Goal: Task Accomplishment & Management: Manage account settings

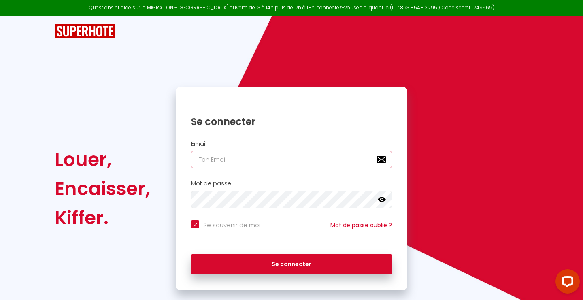
type input "[PERSON_NAME][EMAIL_ADDRESS][DOMAIN_NAME]"
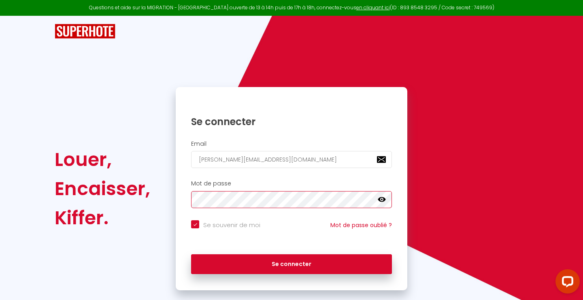
click at [292, 263] on button "Se connecter" at bounding box center [291, 264] width 201 height 20
checkbox input "true"
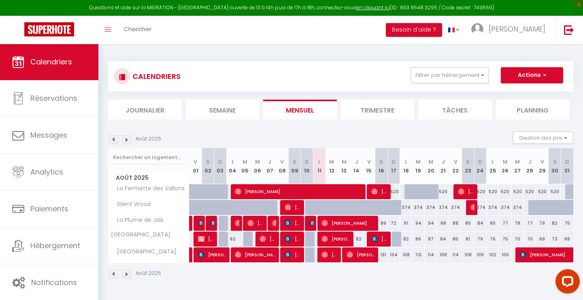
click at [330, 239] on span "[PERSON_NAME]" at bounding box center [335, 238] width 29 height 15
select select "OK"
select select "1"
select select "0"
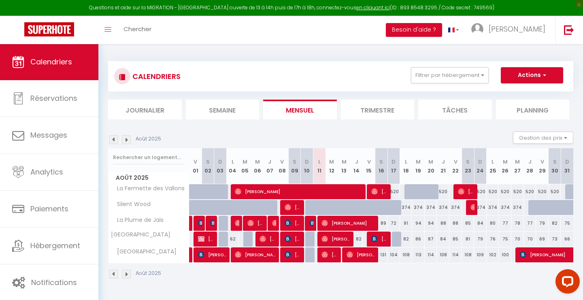
select select "1"
select select
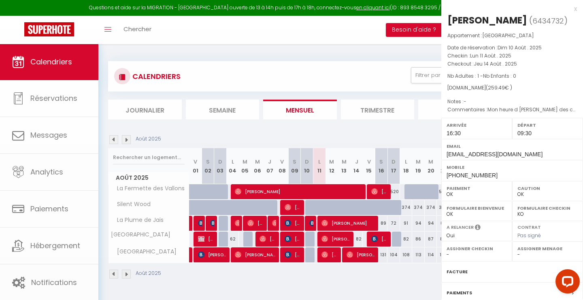
select select "19230"
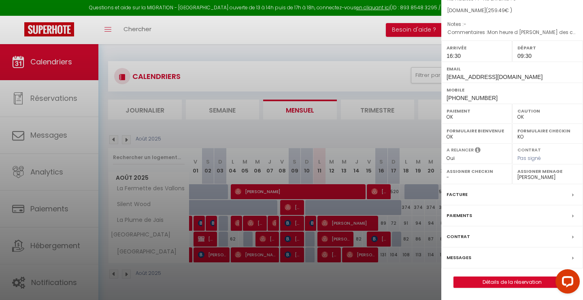
scroll to position [88, 0]
click at [460, 257] on label "Messages" at bounding box center [459, 257] width 25 height 9
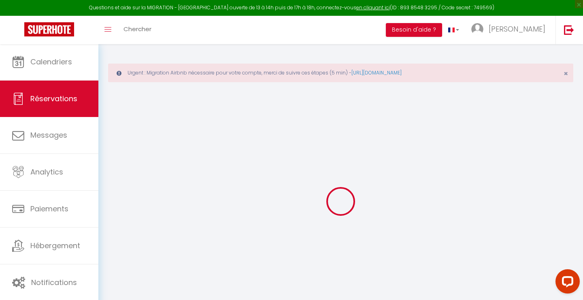
select select
checkbox input "false"
type textarea "Mon heure d [PERSON_NAME] des conditions de circulation car [PERSON_NAME][GEOGR…"
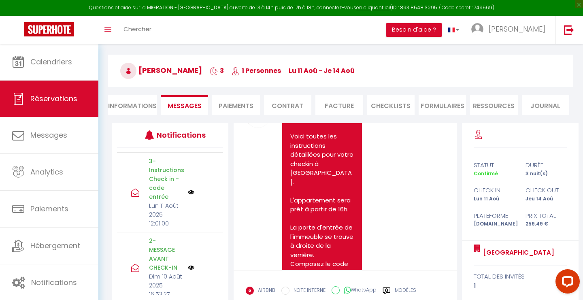
scroll to position [2268, 0]
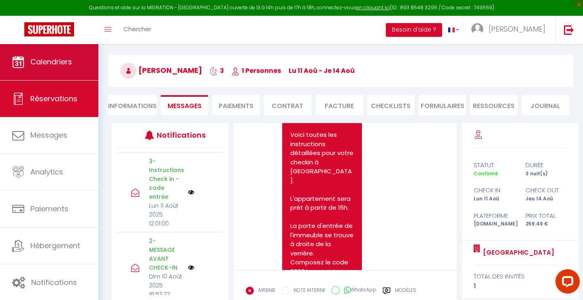
click at [31, 60] on span "Calendriers" at bounding box center [51, 62] width 42 height 10
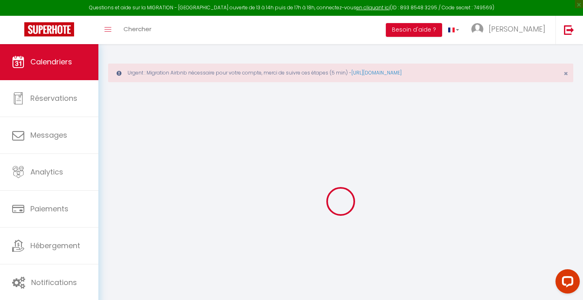
select select
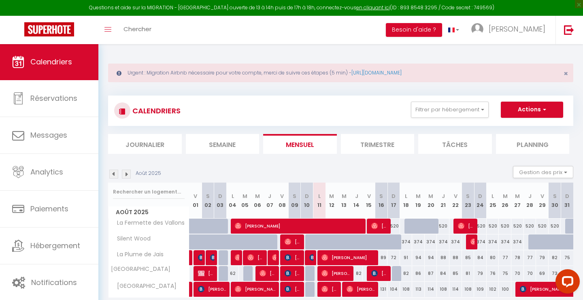
click at [332, 287] on span "[PERSON_NAME]" at bounding box center [329, 288] width 17 height 15
select select "OK"
select select "1"
select select "0"
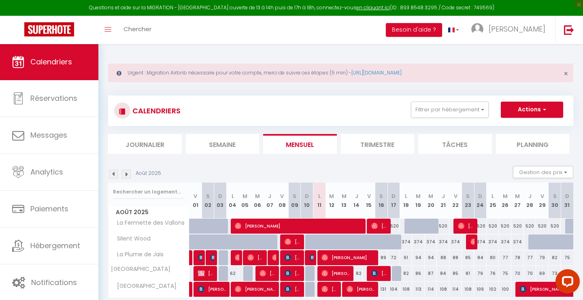
select select "1"
select select
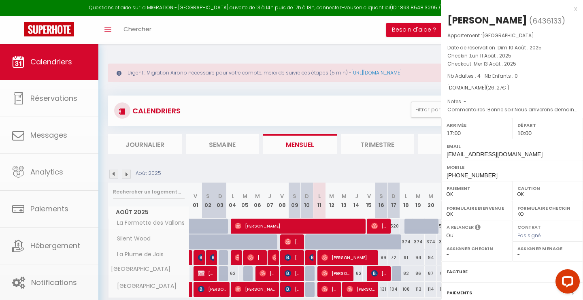
select select "19230"
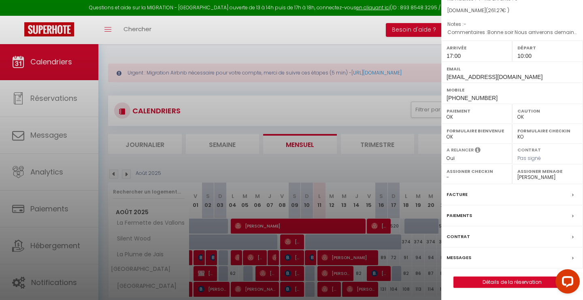
scroll to position [88, 0]
click at [458, 255] on label "Messages" at bounding box center [459, 257] width 25 height 9
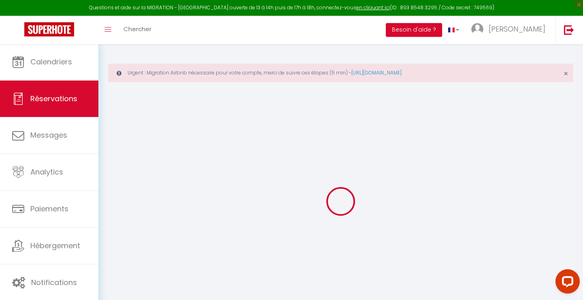
select select
checkbox input "false"
type textarea "Bonne soir Nous arriverons demain, dans l'apres midi"
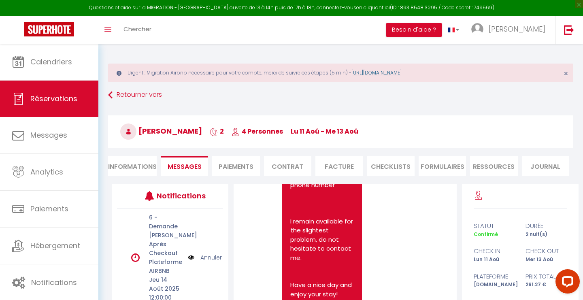
click at [402, 75] on link "[URL][DOMAIN_NAME]" at bounding box center [376, 72] width 50 height 7
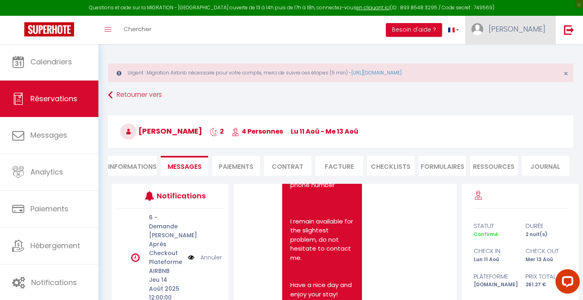
click at [532, 36] on link "[PERSON_NAME]" at bounding box center [510, 30] width 90 height 28
click at [520, 55] on link "Paramètres" at bounding box center [523, 56] width 60 height 14
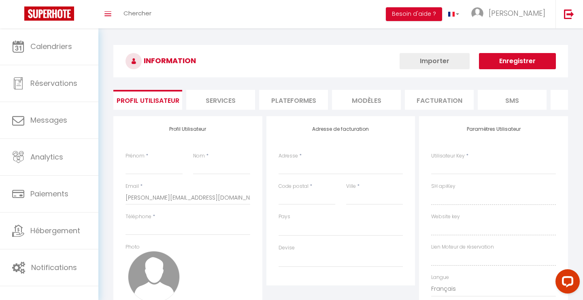
type input "[PERSON_NAME]"
type input "0682024402"
type input "[STREET_ADDRESS]"
type input "68690"
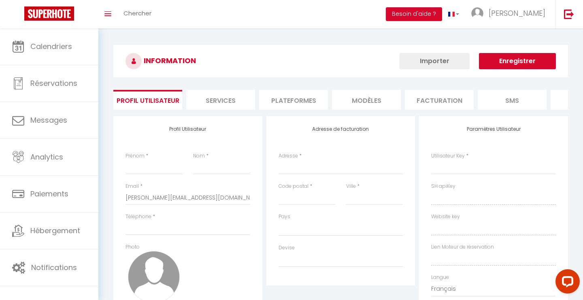
type input "Geishouse"
type input "aAiovH6MlsRoVz9ms5mylDgAk"
type input "RY9ANmTuOrwqPk3kCe9y6iX7Y"
type input "[URL][DOMAIN_NAME]"
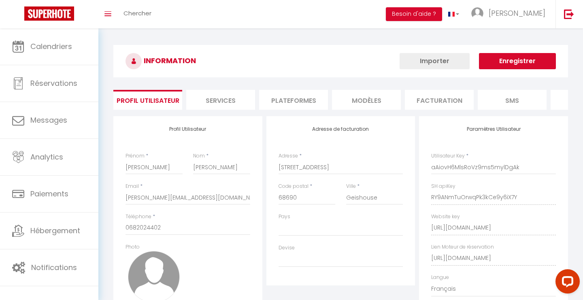
select select "28"
select select "fr"
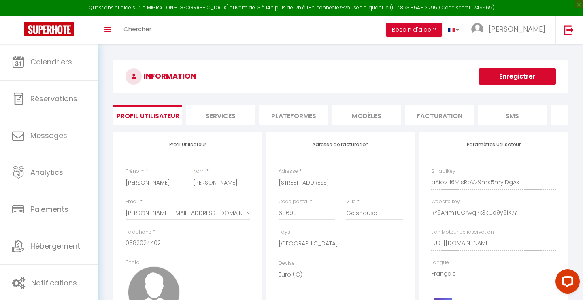
click at [303, 117] on li "Plateformes" at bounding box center [293, 115] width 69 height 20
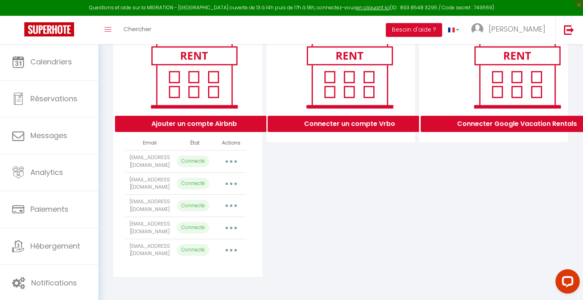
scroll to position [111, 0]
click at [234, 225] on button "button" at bounding box center [231, 227] width 23 height 13
click at [278, 222] on div "Connecter un compte Vrbo" at bounding box center [340, 150] width 153 height 253
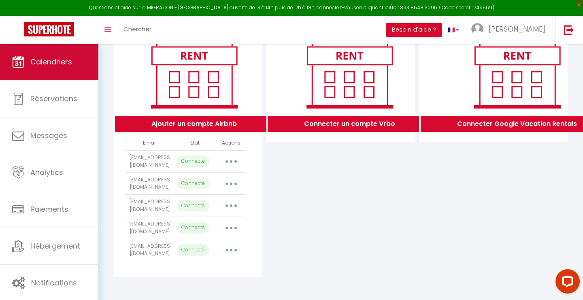
click at [57, 62] on span "Calendriers" at bounding box center [51, 62] width 42 height 10
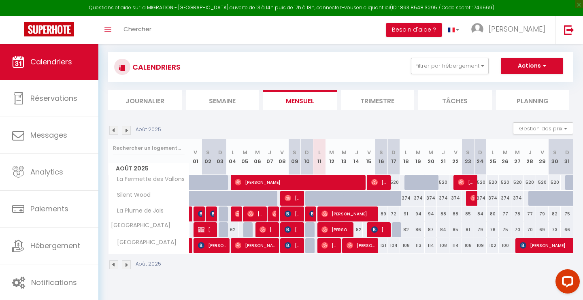
scroll to position [44, 0]
click at [296, 198] on span "[PERSON_NAME]" at bounding box center [293, 197] width 17 height 15
select select "OK"
select select "1"
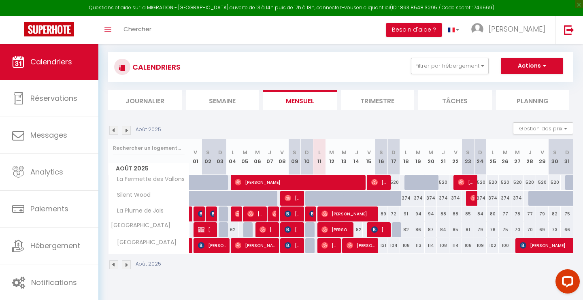
select select "0"
select select "1"
select select
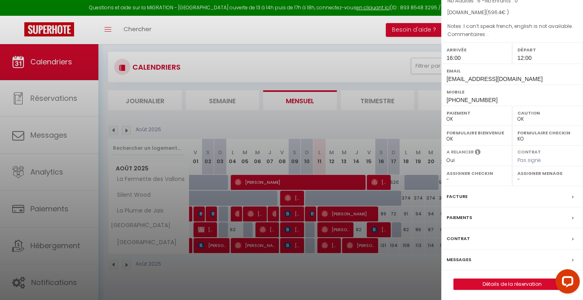
scroll to position [75, 0]
click at [453, 259] on label "Messages" at bounding box center [459, 260] width 25 height 9
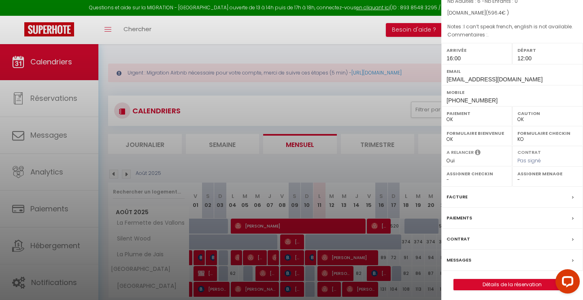
select select
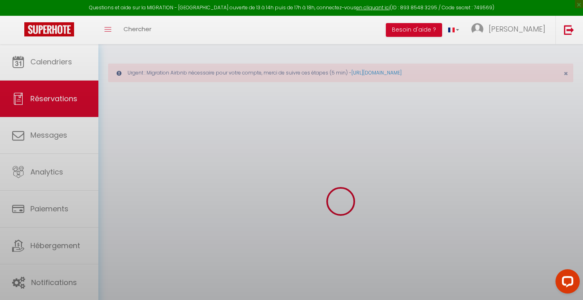
select select
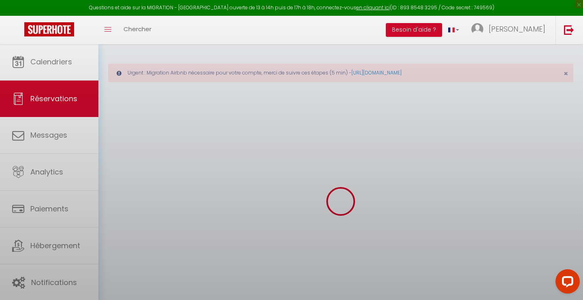
select select
checkbox input "false"
select select
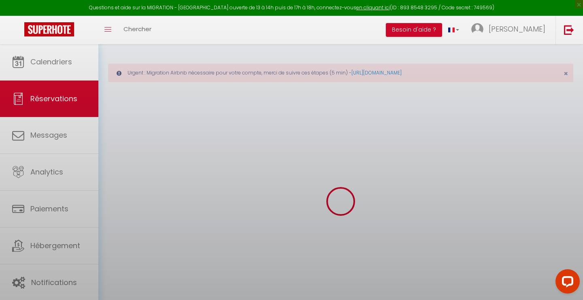
select select
checkbox input "false"
select select
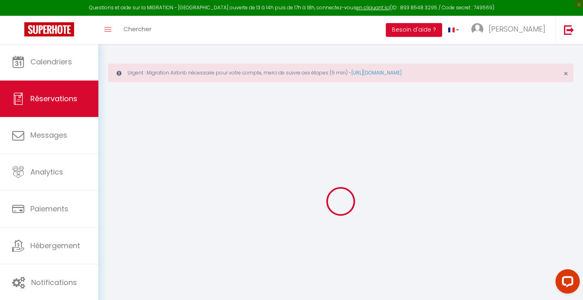
type input "[PERSON_NAME]"
type input "Lockwald"
type input "[EMAIL_ADDRESS][DOMAIN_NAME]"
type input "[PHONE_NUMBER]"
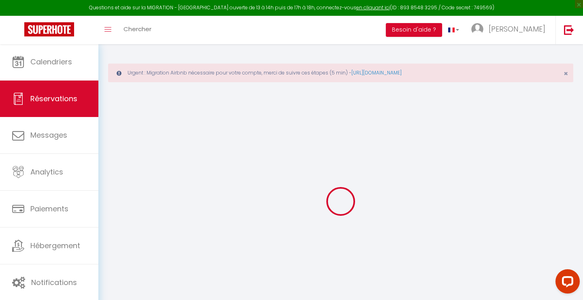
type input "[PHONE_NUMBER]"
select select "DE"
type input "102.6"
select select "66960"
select select "1"
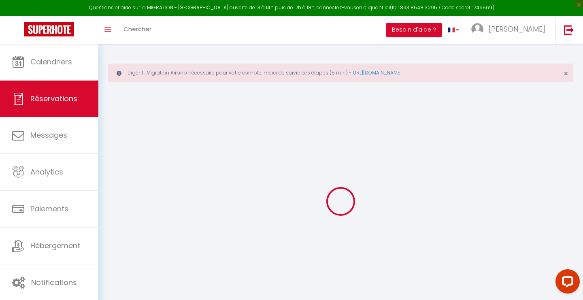
select select
type input "6"
select select "12"
select select
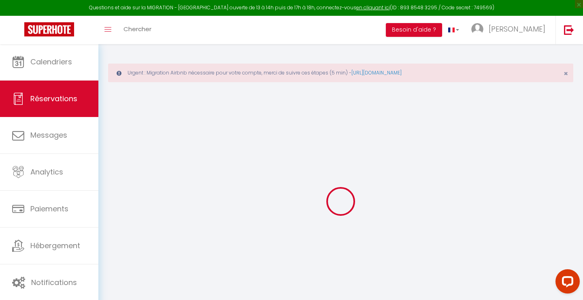
type input "480"
checkbox input "false"
type input "0"
select select "1"
type input "0"
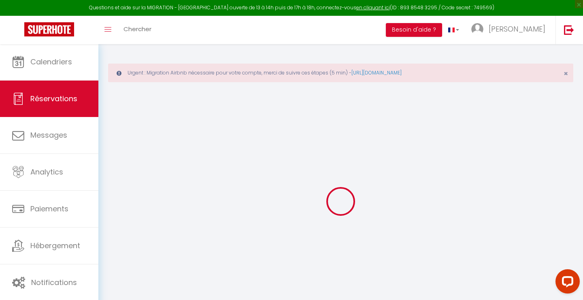
type input "0"
select select
select select "15"
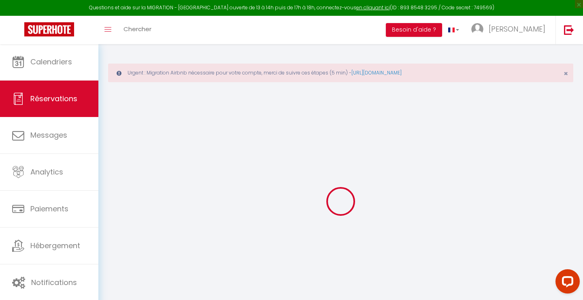
checkbox input "false"
select select
checkbox input "false"
select select
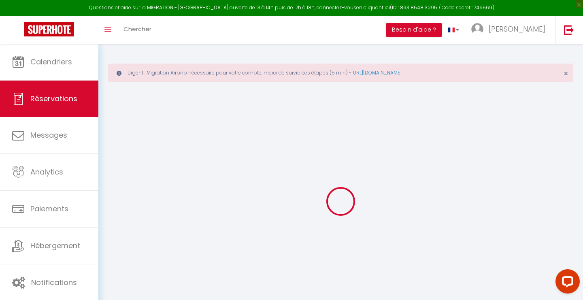
select select
checkbox input "false"
select select
checkbox input "false"
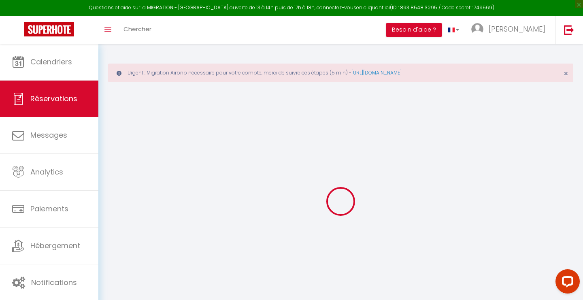
type ici\ "."
type textarea "I can‘t speak french, english is not available."
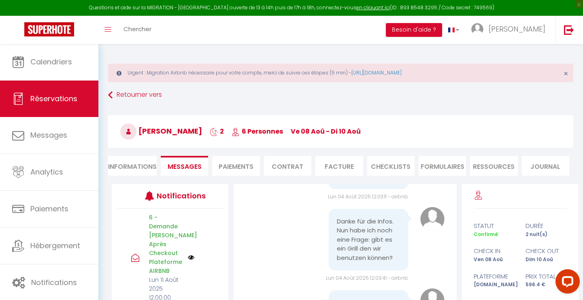
scroll to position [1799, 0]
